Goal: Check status: Check status

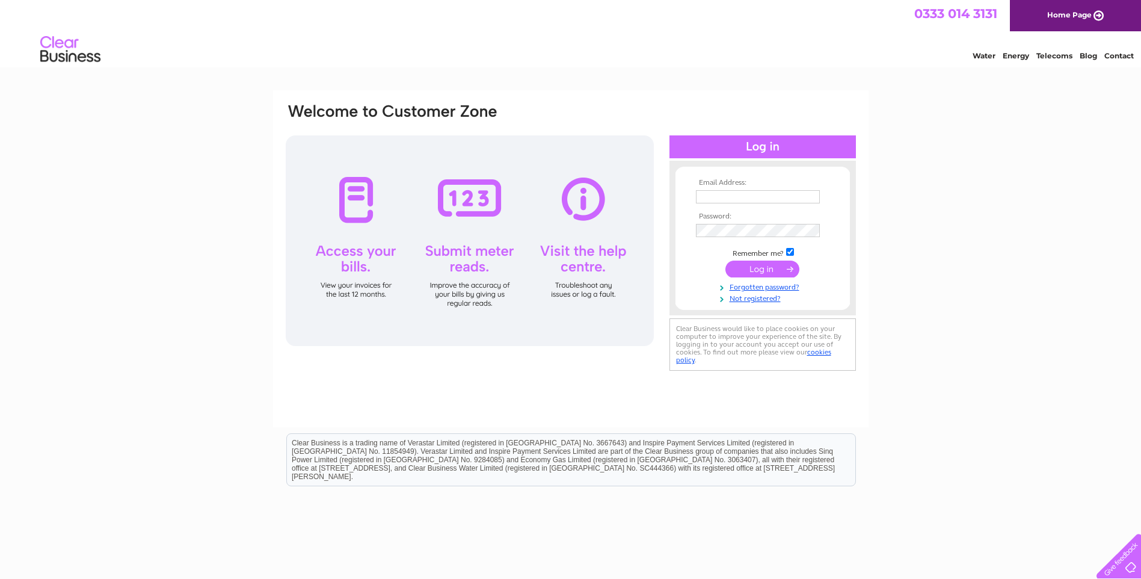
type input "[EMAIL_ADDRESS][DOMAIN_NAME]"
click at [754, 273] on input "submit" at bounding box center [762, 268] width 74 height 17
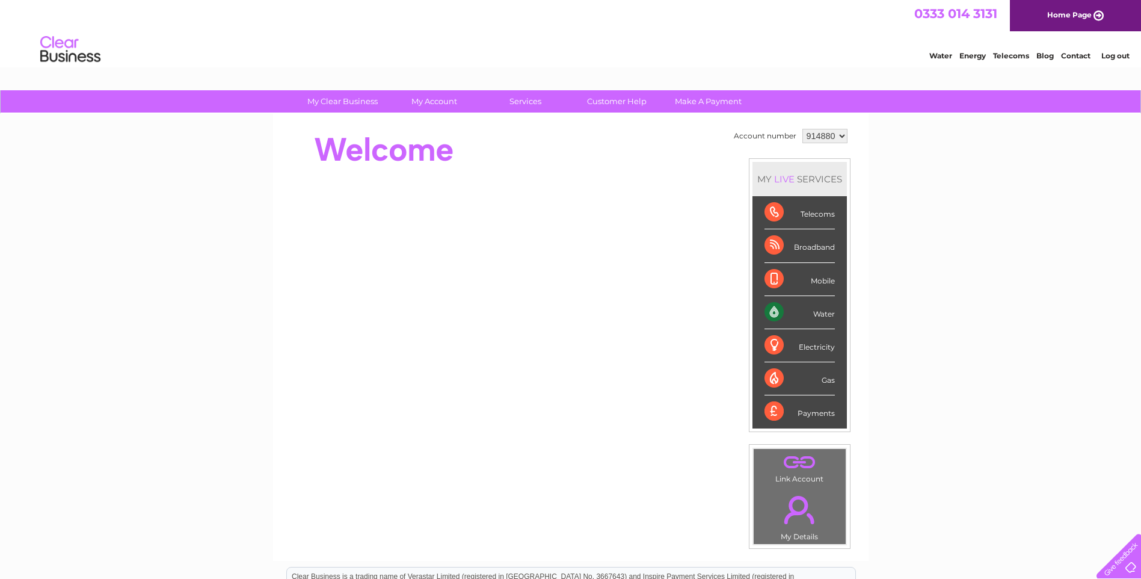
click at [773, 313] on div "Water" at bounding box center [800, 312] width 70 height 33
click at [827, 315] on div "Water" at bounding box center [800, 312] width 70 height 33
click at [825, 315] on div "Water" at bounding box center [800, 312] width 70 height 33
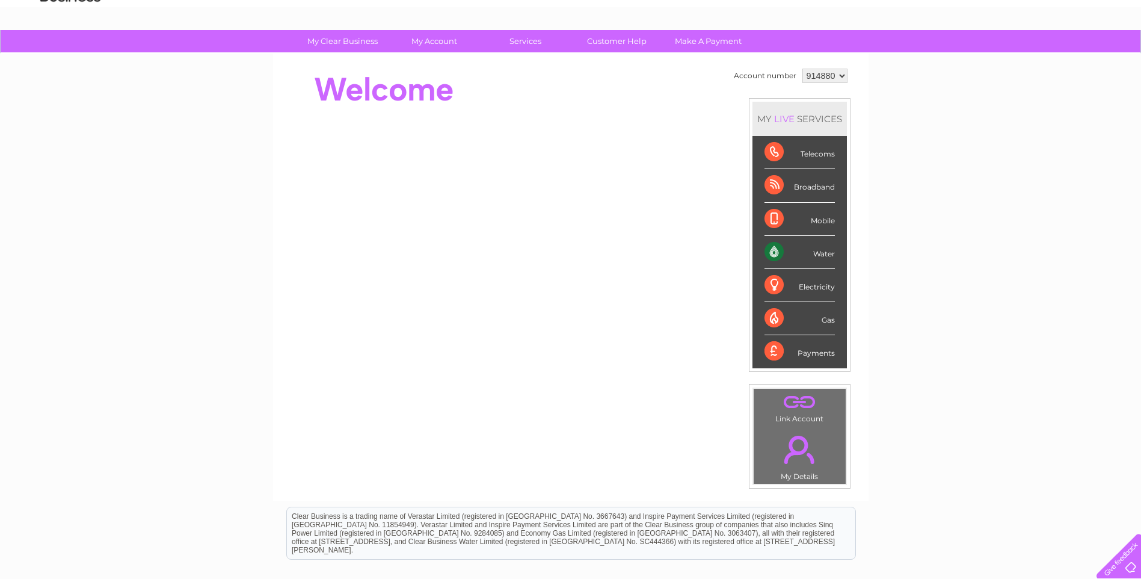
click at [823, 254] on div "Water" at bounding box center [800, 252] width 70 height 33
